Goal: Use online tool/utility

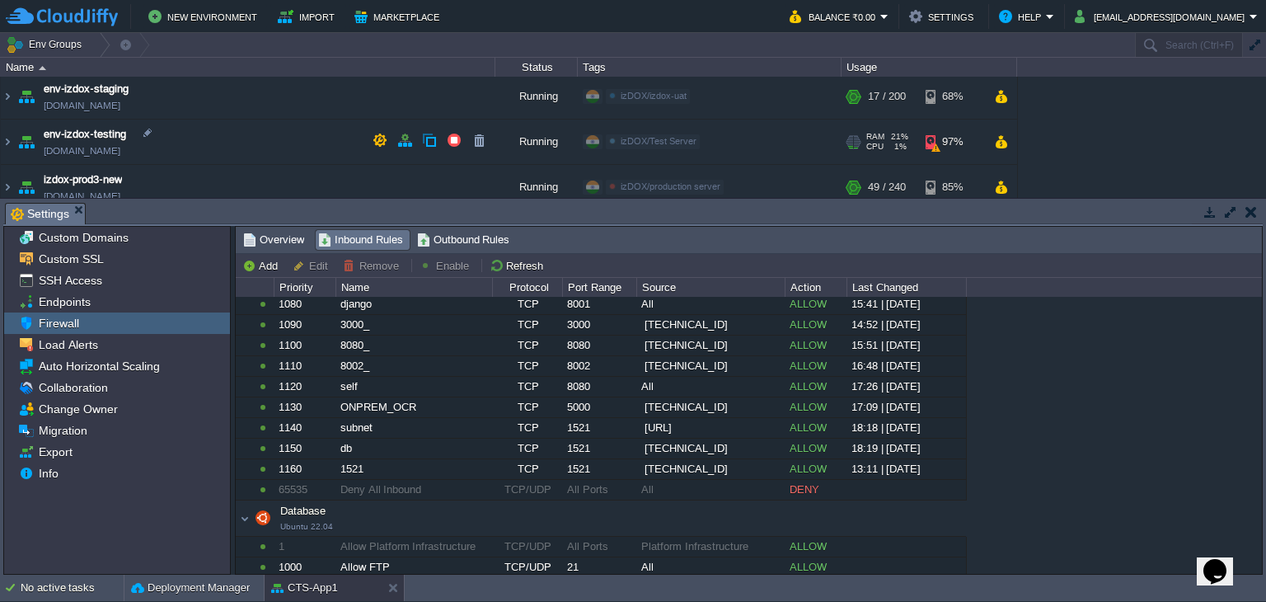
scroll to position [320, 0]
click at [9, 136] on img at bounding box center [7, 142] width 13 height 45
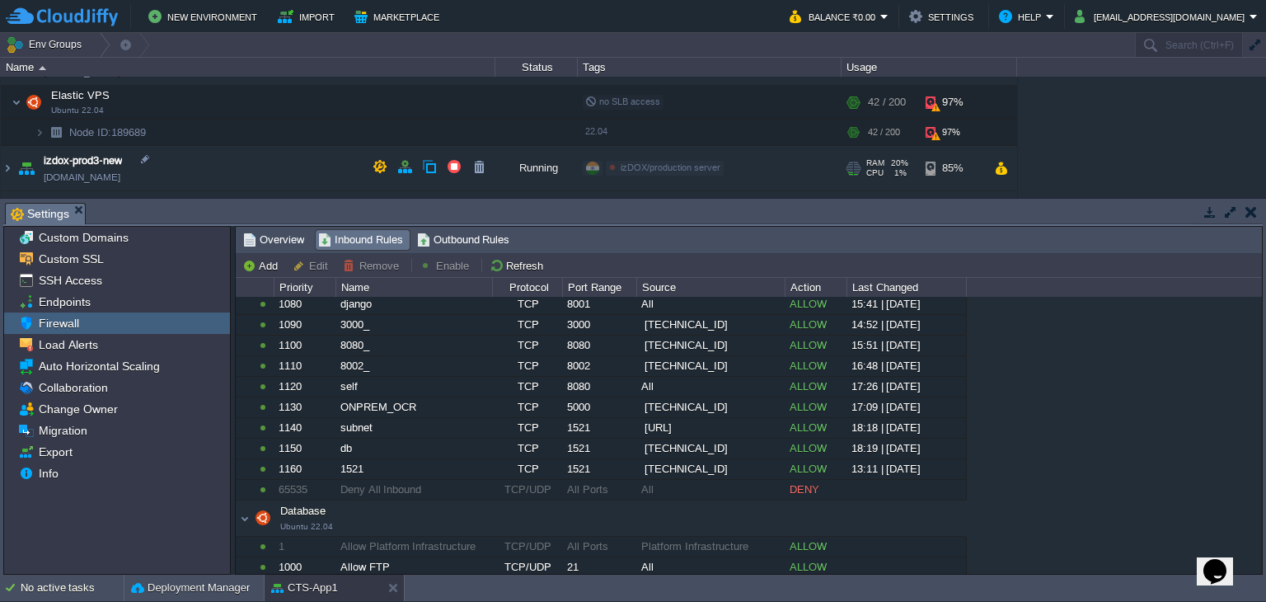
scroll to position [396, 0]
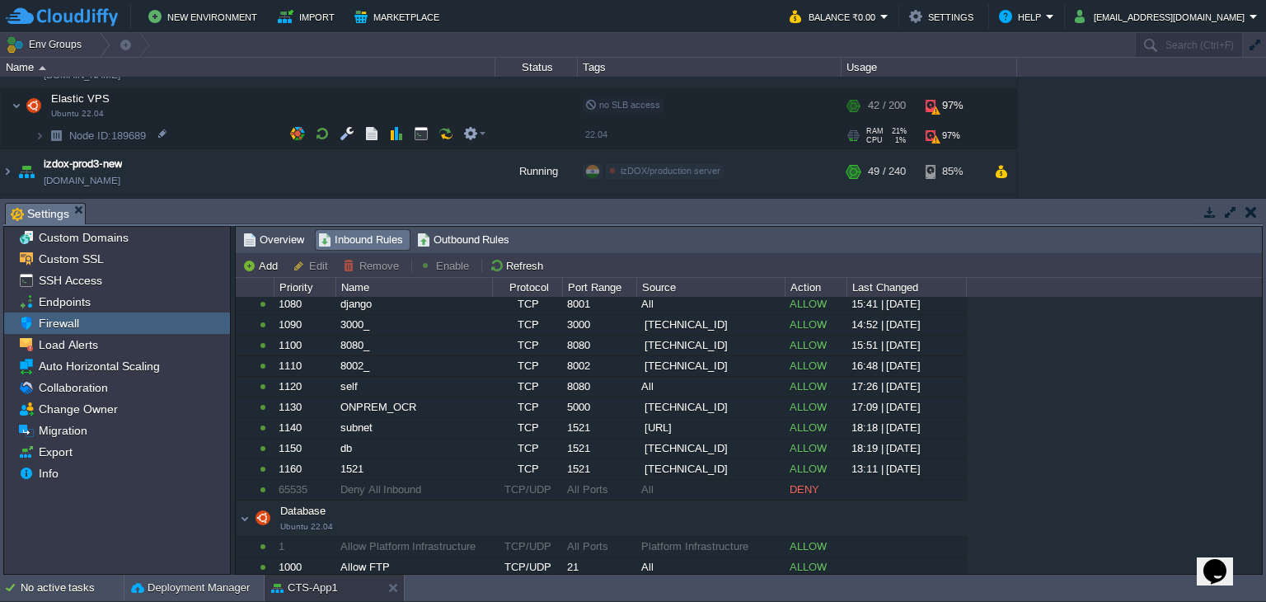
click at [46, 132] on img at bounding box center [56, 136] width 23 height 26
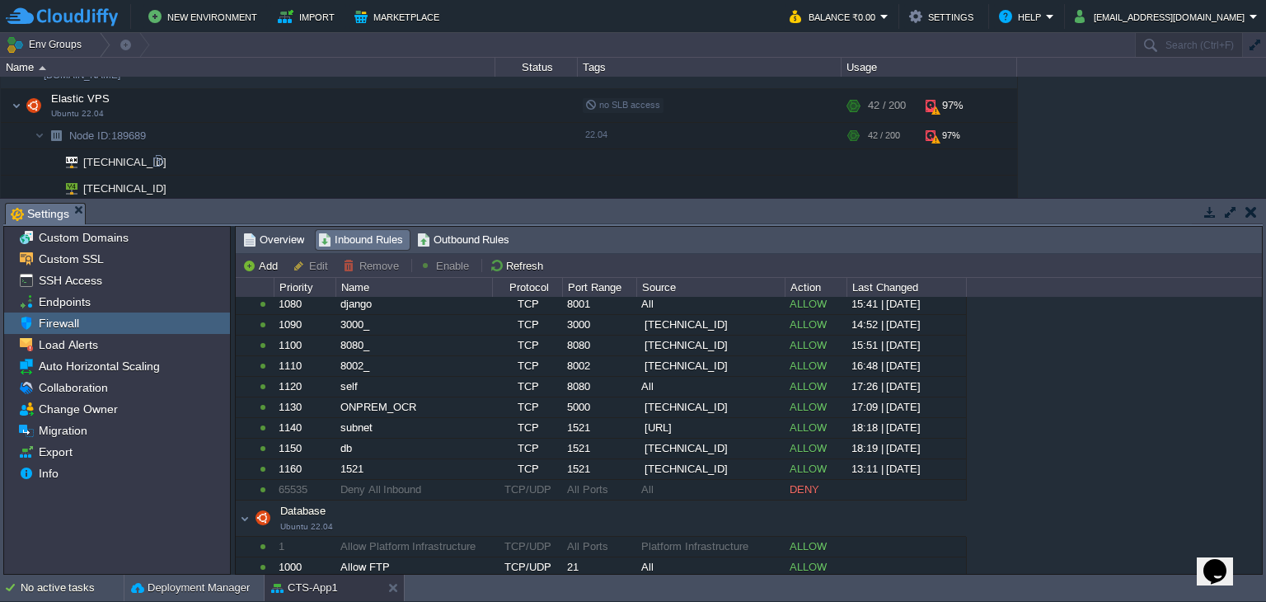
scroll to position [406, 0]
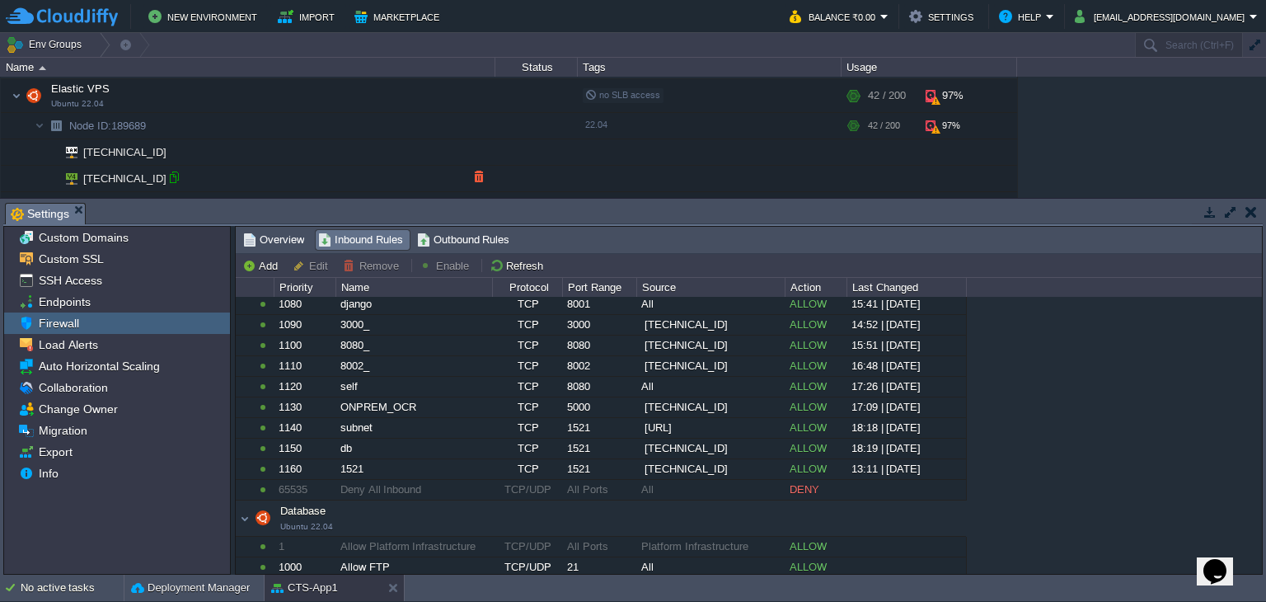
click at [168, 170] on div at bounding box center [174, 177] width 15 height 15
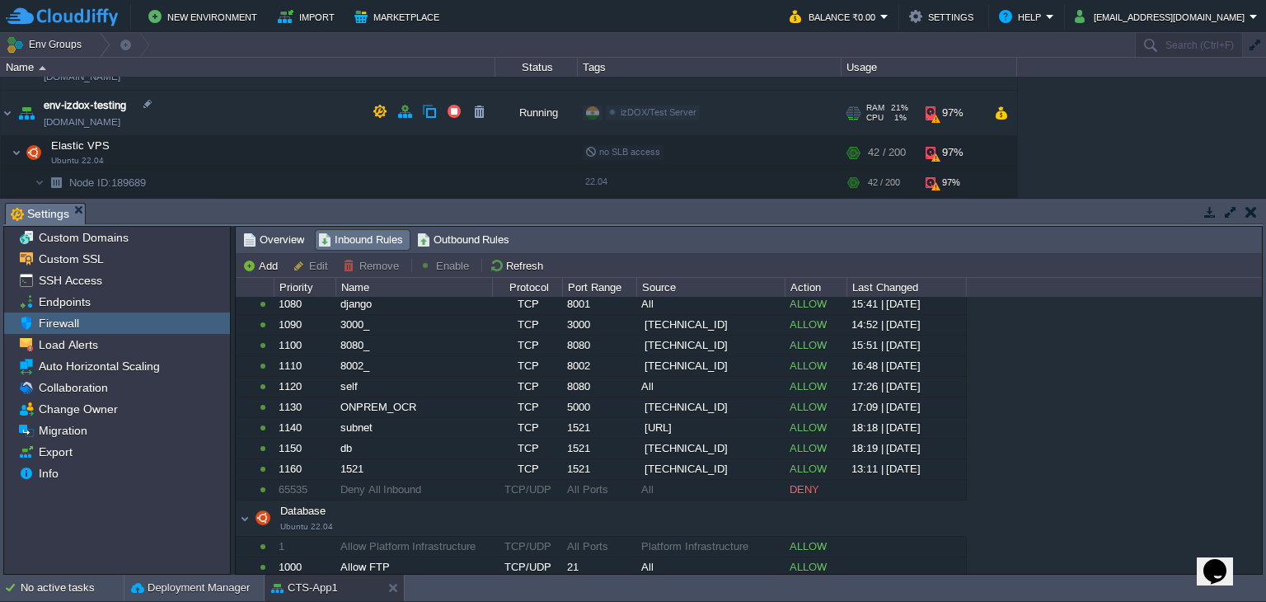
scroll to position [348, 0]
click at [380, 113] on button "button" at bounding box center [380, 112] width 15 height 15
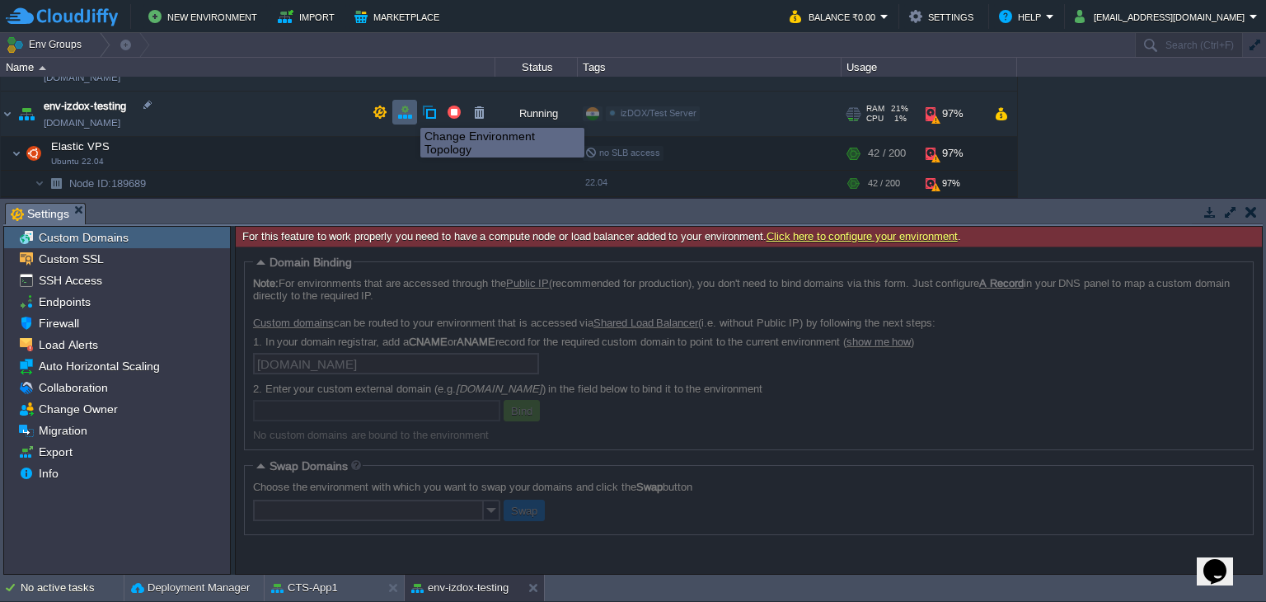
click at [407, 113] on button "button" at bounding box center [404, 112] width 15 height 15
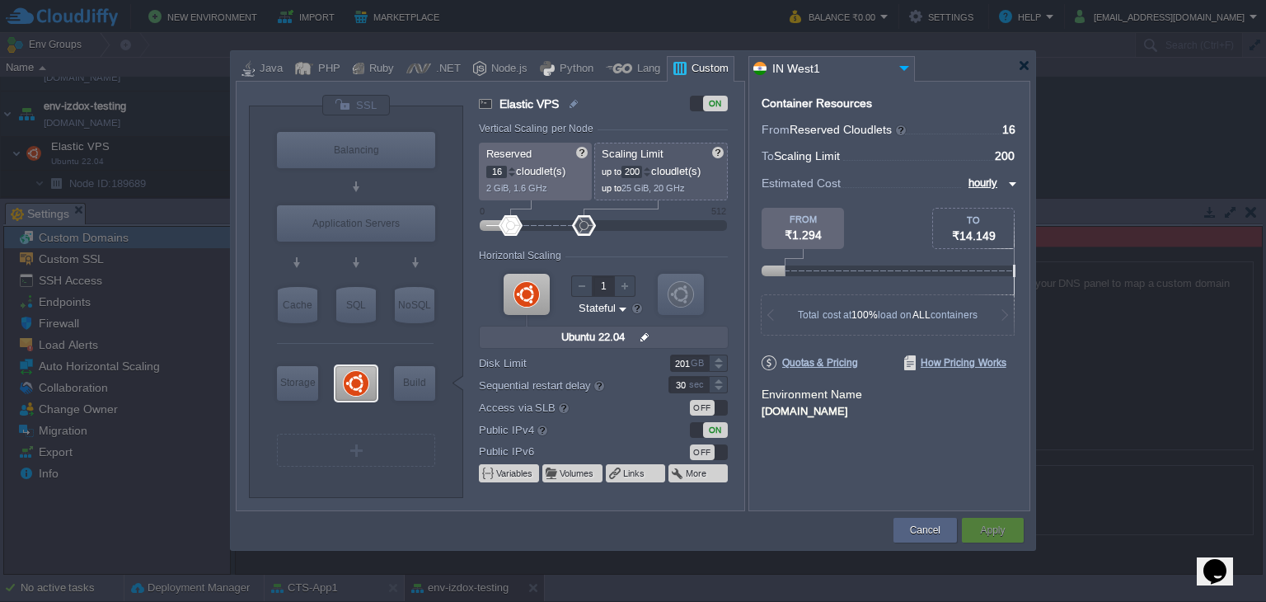
click at [718, 361] on div at bounding box center [718, 359] width 19 height 8
click at [718, 360] on div at bounding box center [718, 359] width 19 height 8
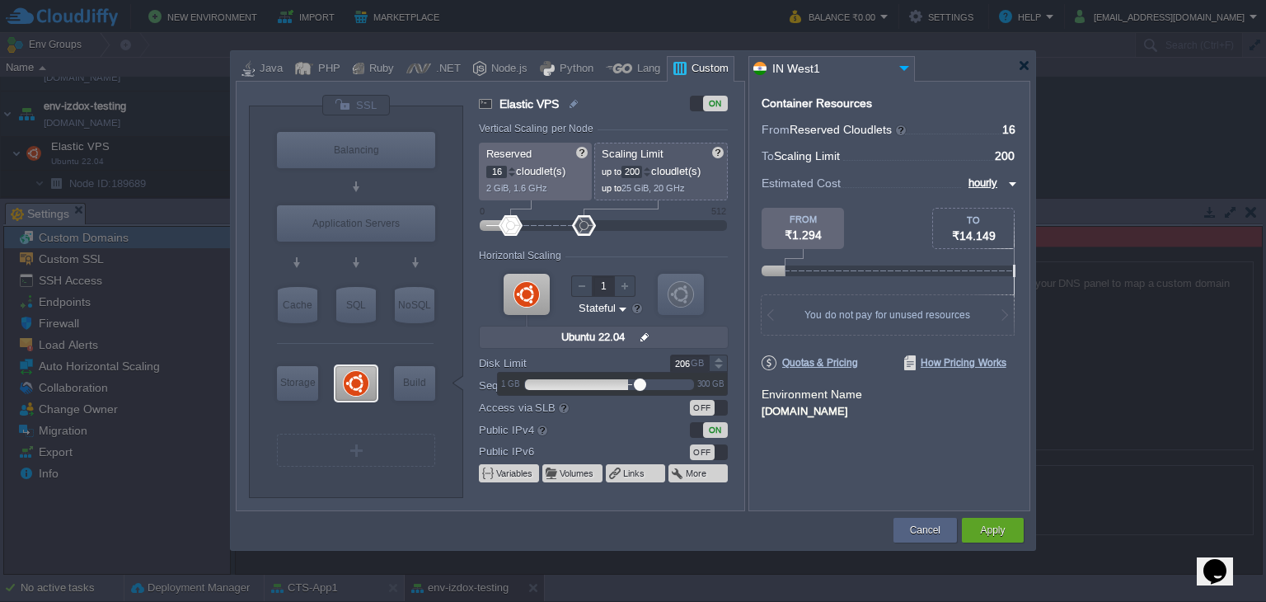
click at [718, 360] on div at bounding box center [718, 359] width 19 height 8
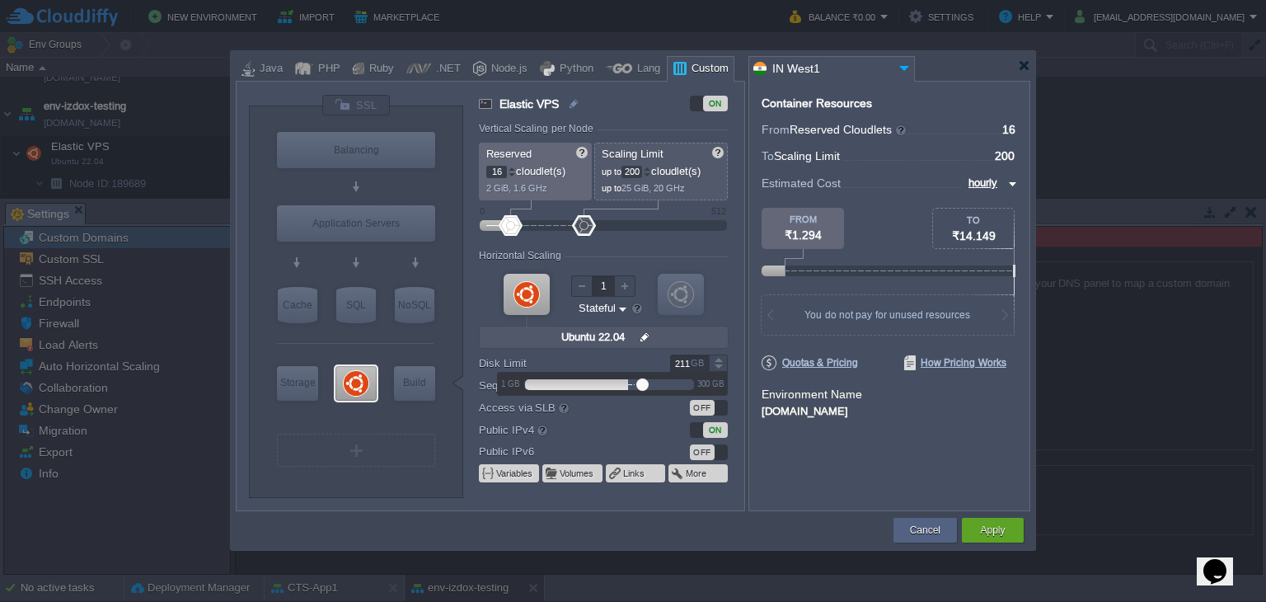
click at [718, 360] on div at bounding box center [718, 359] width 19 height 8
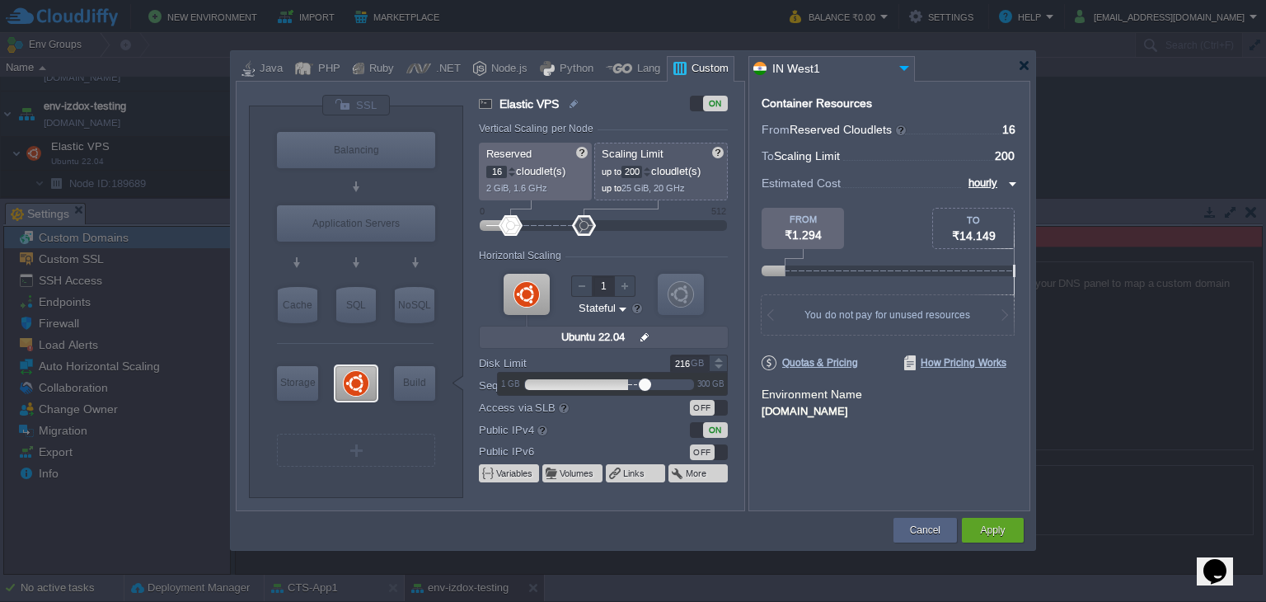
click at [718, 360] on div at bounding box center [718, 359] width 19 height 8
type input "220"
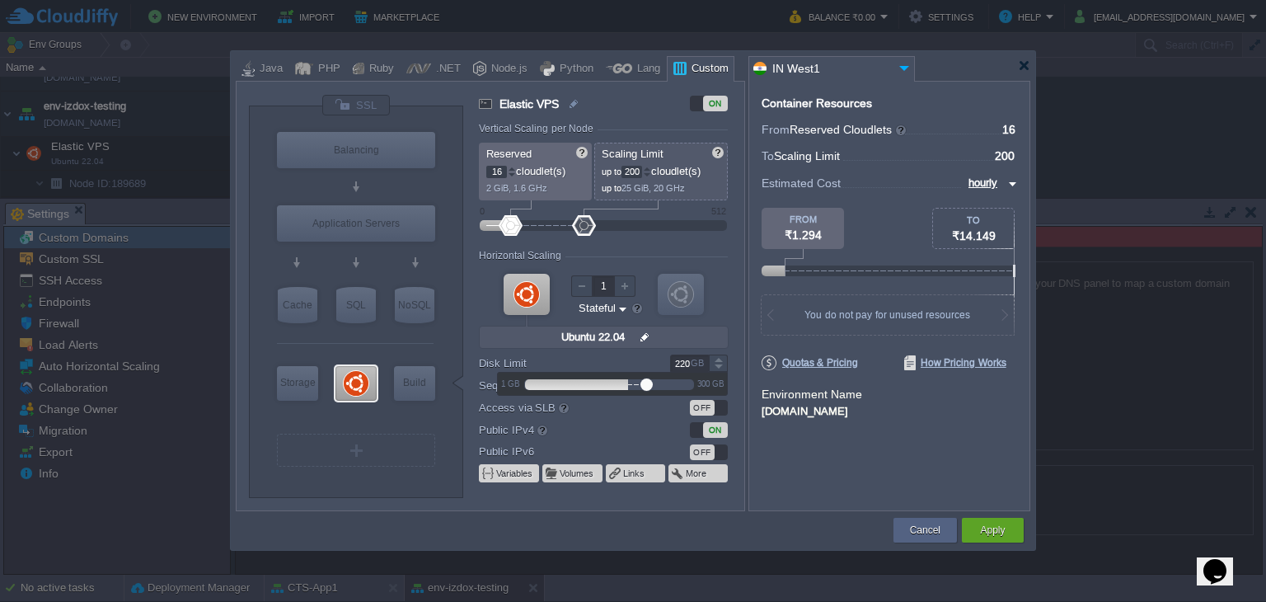
click at [718, 360] on div at bounding box center [718, 359] width 19 height 8
click at [1003, 529] on button "Apply" at bounding box center [992, 530] width 25 height 16
